Goal: Information Seeking & Learning: Learn about a topic

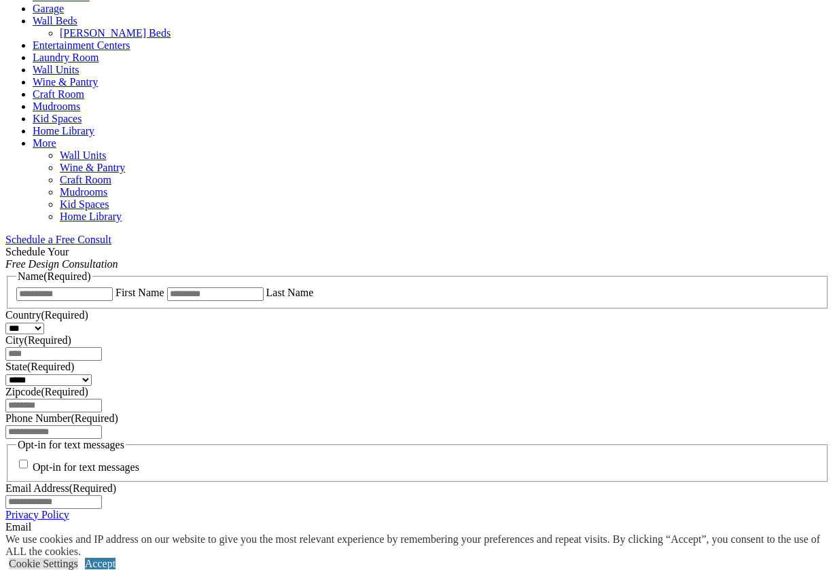
scroll to position [748, 0]
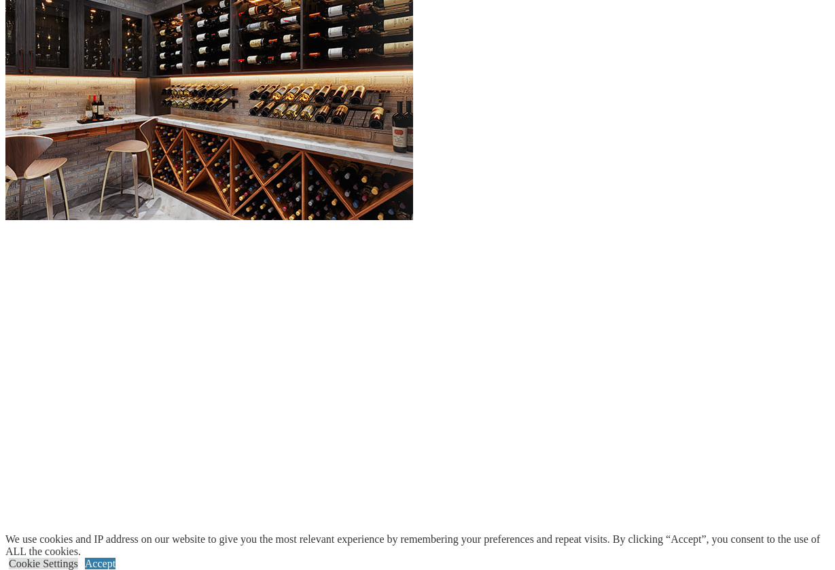
scroll to position [1631, 0]
